Goal: Information Seeking & Learning: Learn about a topic

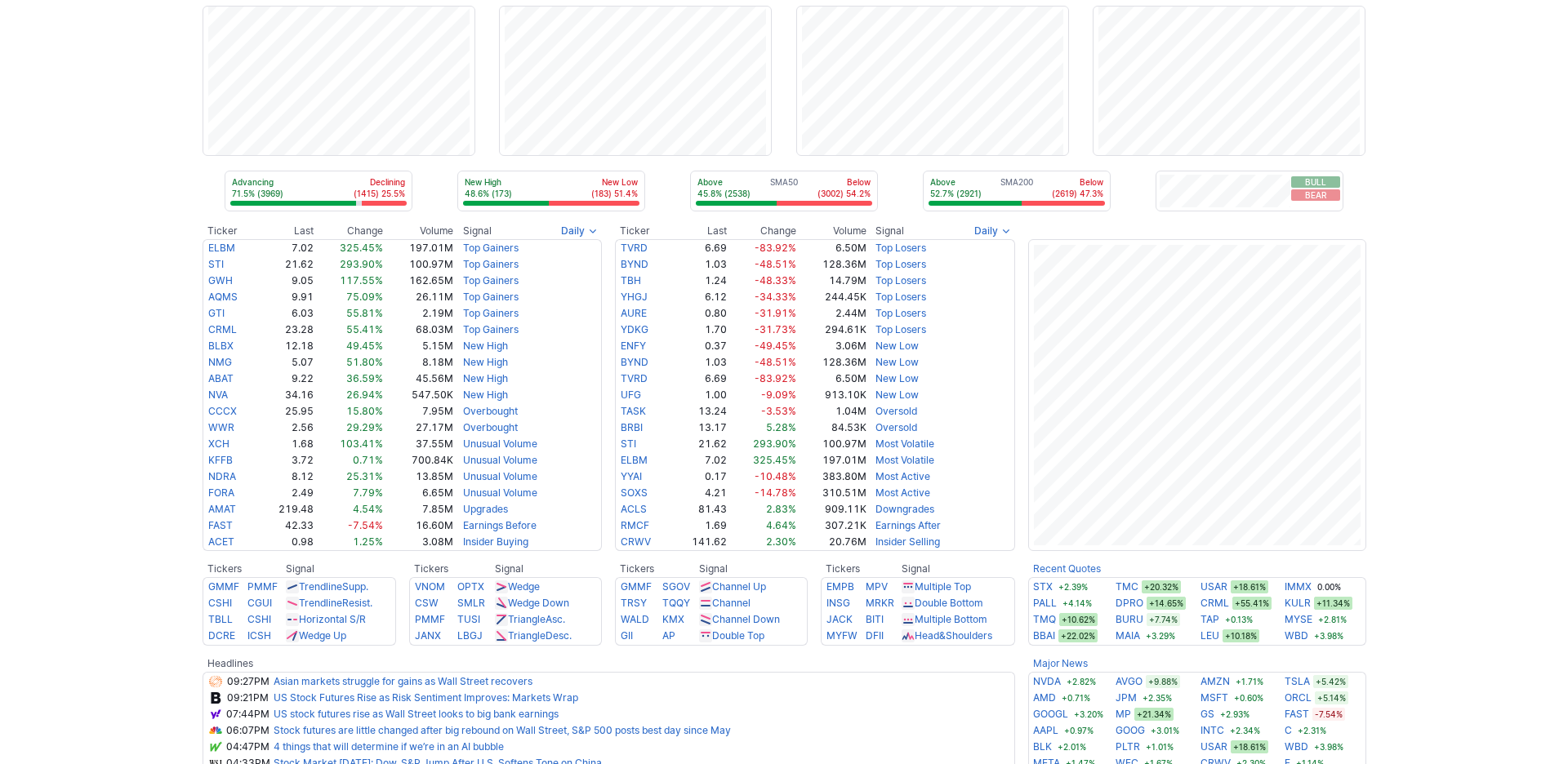
scroll to position [102, 0]
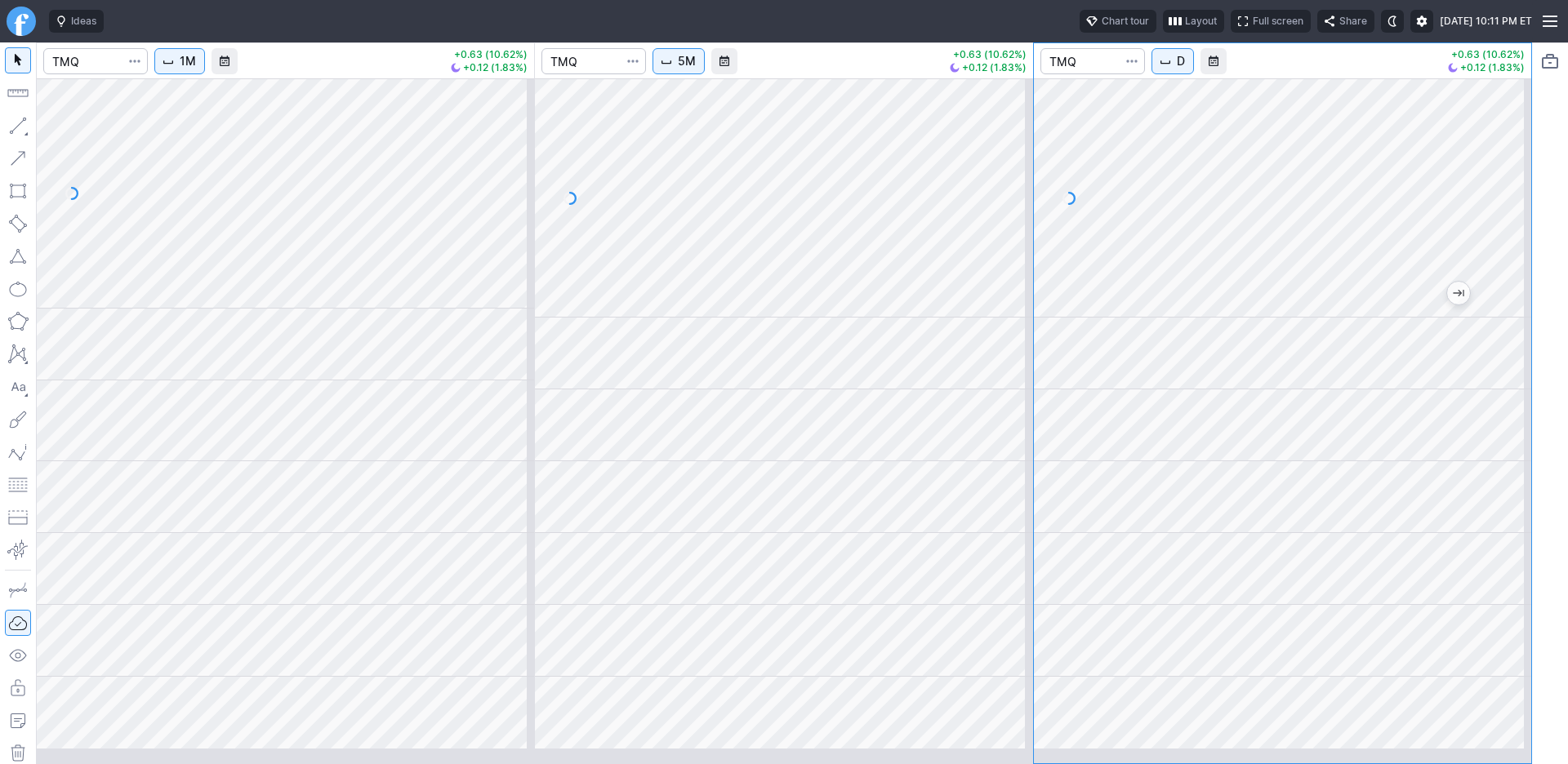
drag, startPoint x: 461, startPoint y: 417, endPoint x: 312, endPoint y: 407, distance: 149.3
click at [312, 383] on div at bounding box center [285, 381] width 497 height 4
